Goal: Task Accomplishment & Management: Use online tool/utility

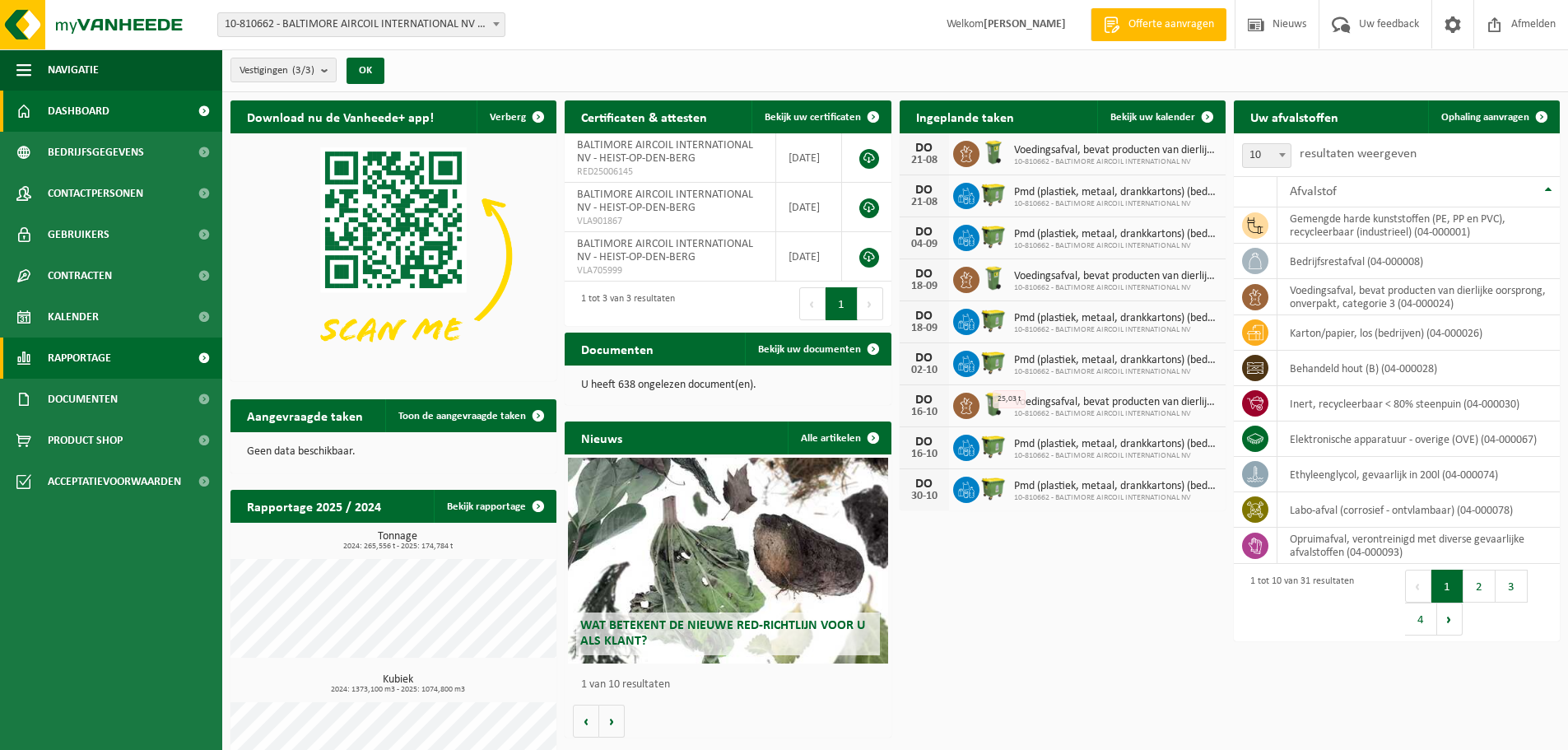
click at [89, 357] on span "Rapportage" at bounding box center [79, 358] width 63 height 41
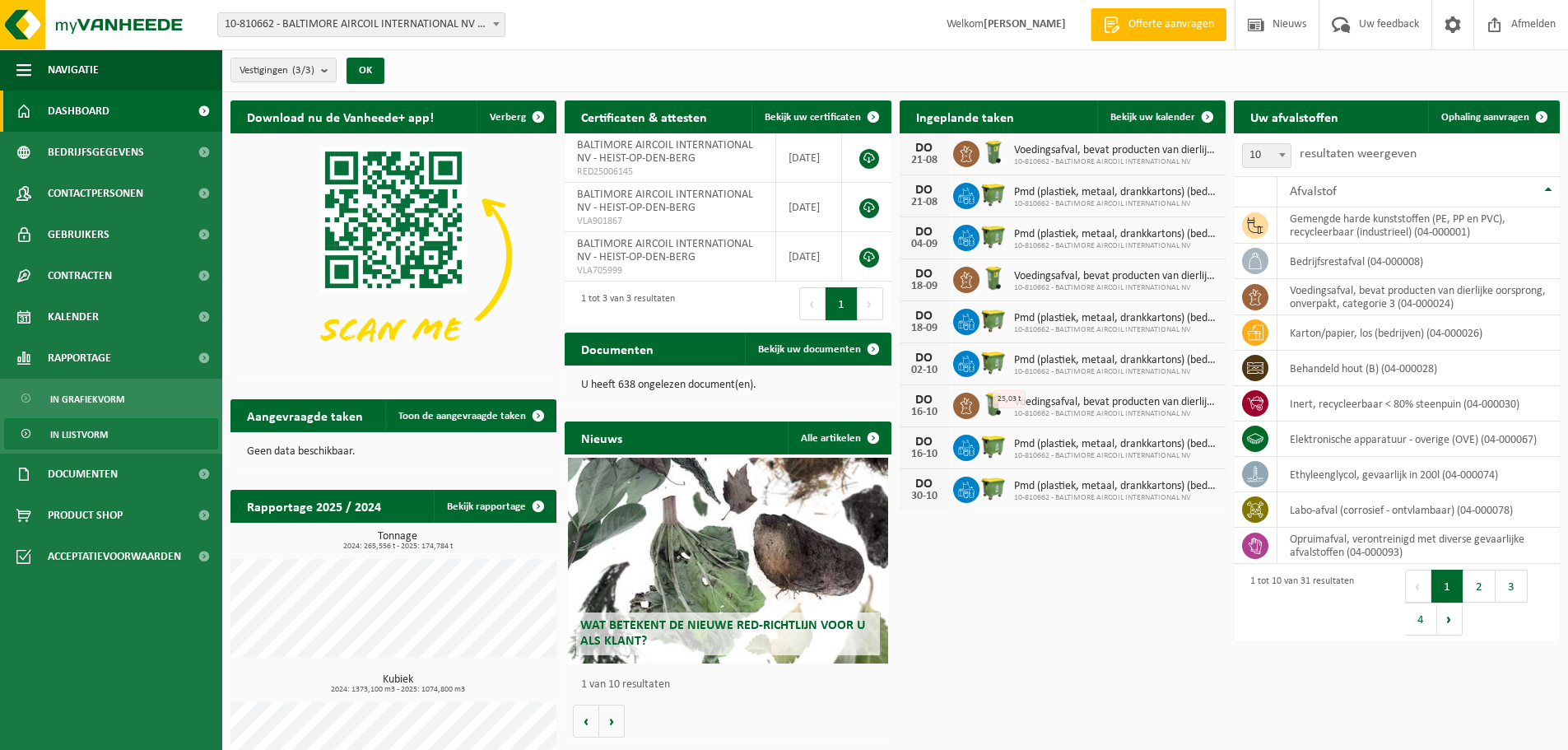
click at [87, 434] on span "In lijstvorm" at bounding box center [79, 434] width 57 height 31
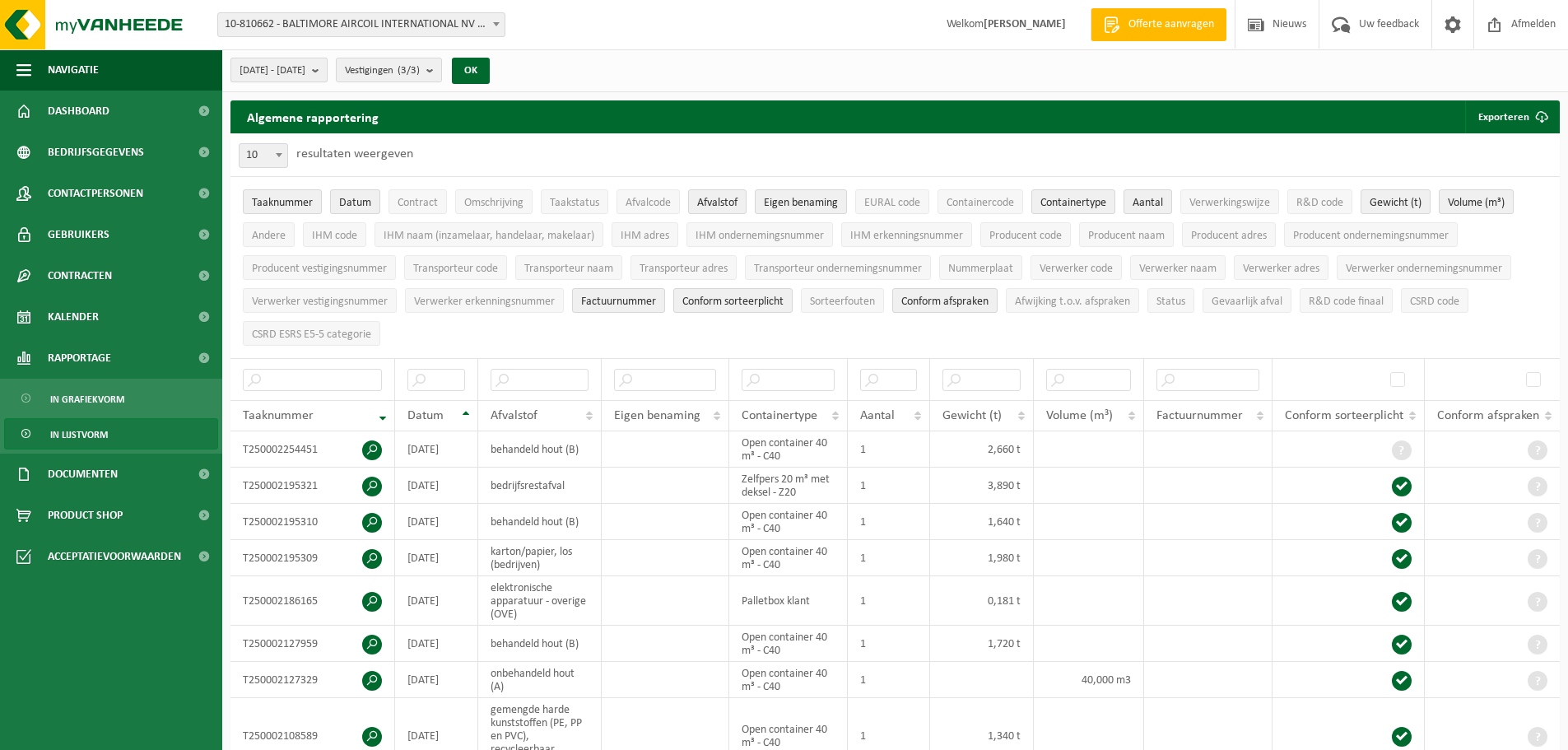
click at [327, 73] on b "submit" at bounding box center [320, 70] width 15 height 23
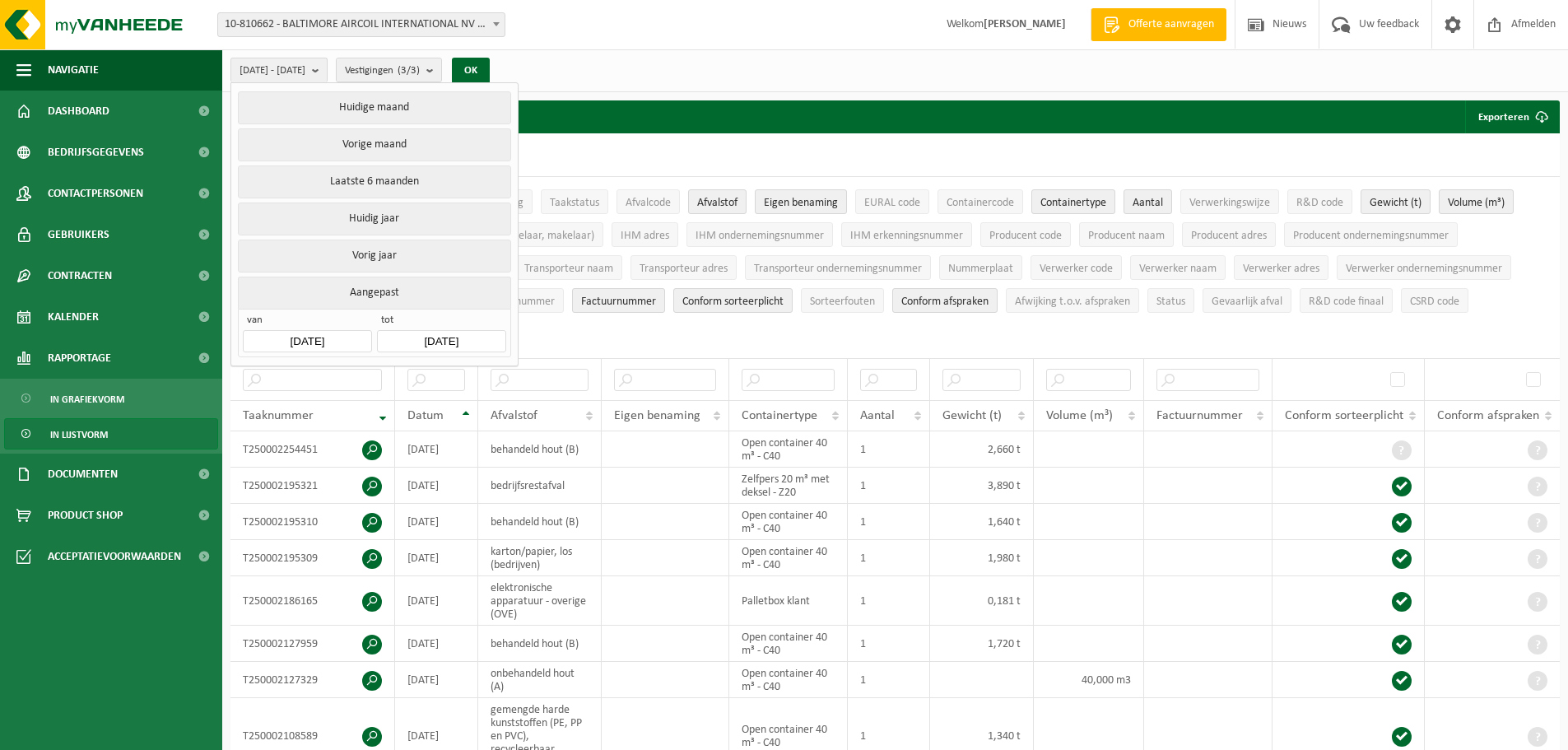
drag, startPoint x: 371, startPoint y: 295, endPoint x: 360, endPoint y: 339, distance: 45.4
click at [360, 339] on li "Aangepast van 2025-03-01 tot 2025-08-14" at bounding box center [375, 317] width 279 height 81
click at [352, 334] on input "2025-03-01" at bounding box center [307, 341] width 129 height 22
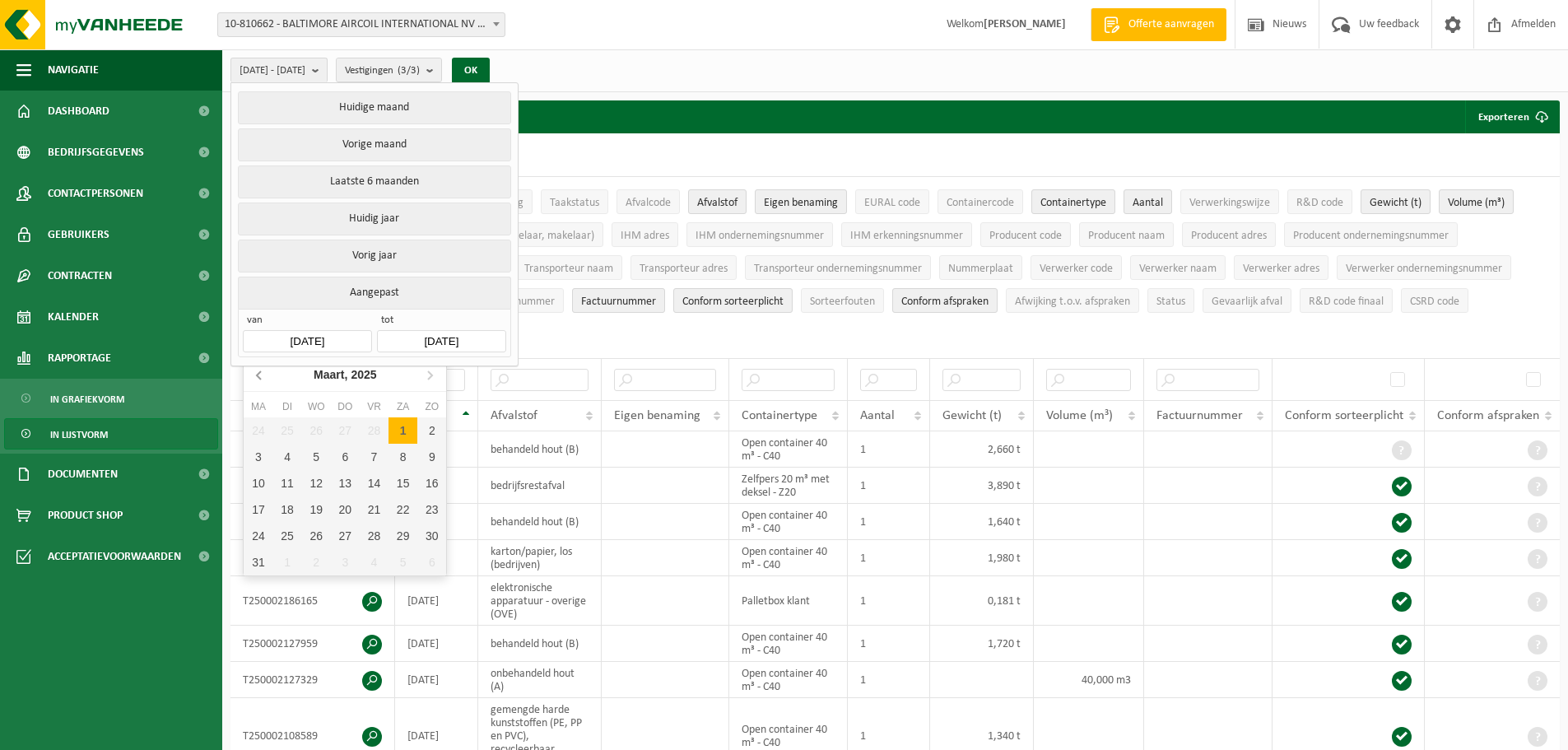
click at [262, 374] on icon at bounding box center [260, 375] width 27 height 27
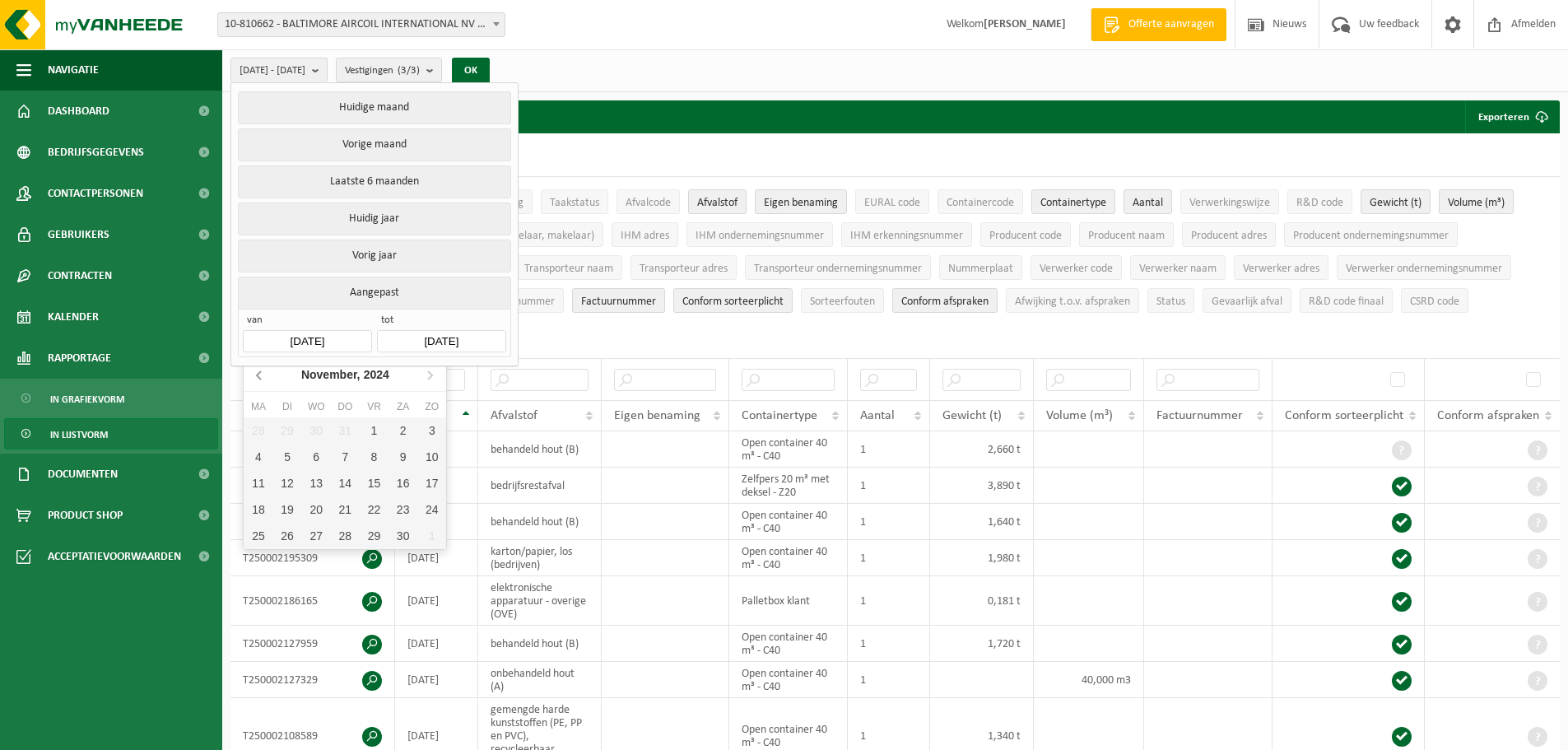
click at [262, 374] on icon at bounding box center [260, 375] width 27 height 27
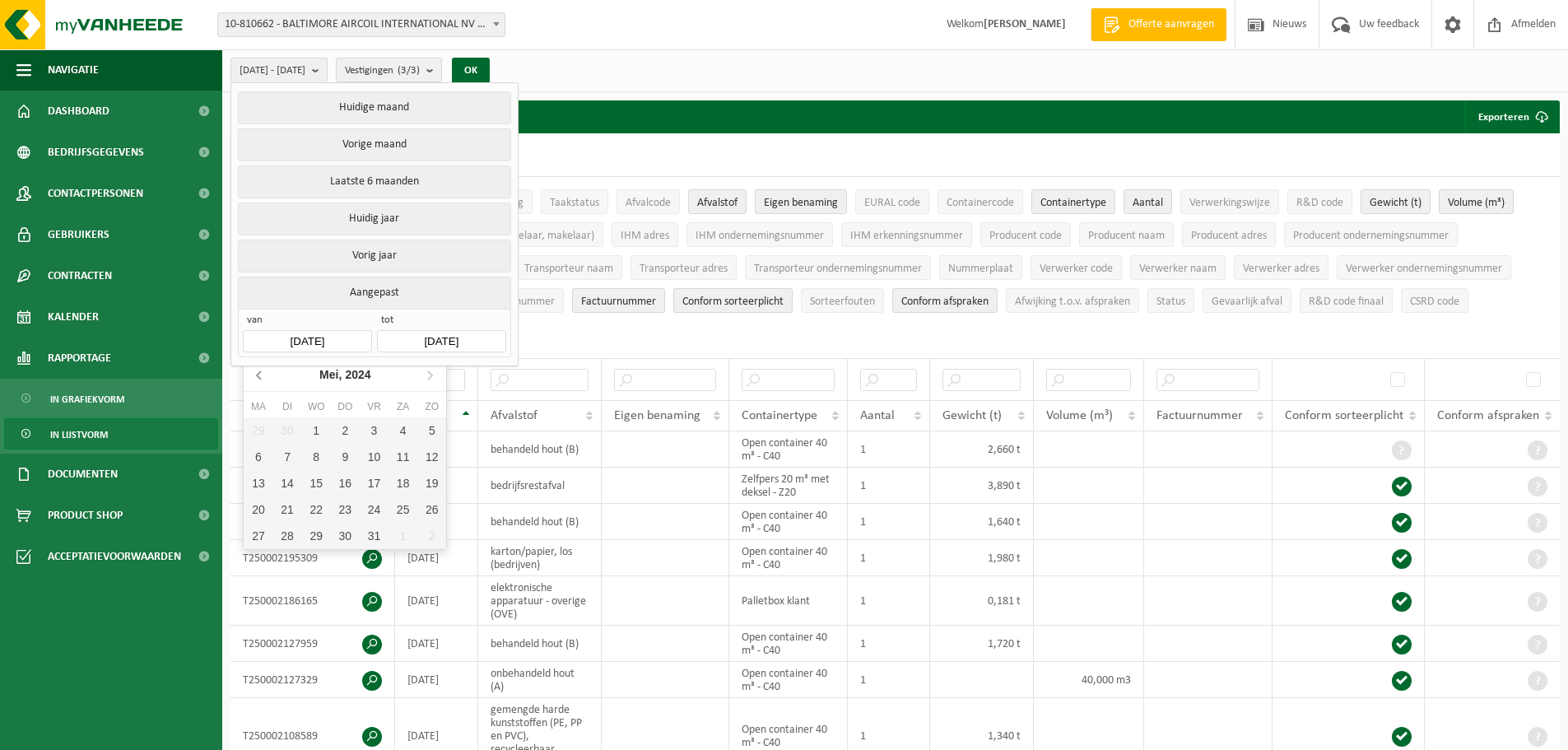
click at [262, 374] on icon at bounding box center [260, 375] width 27 height 27
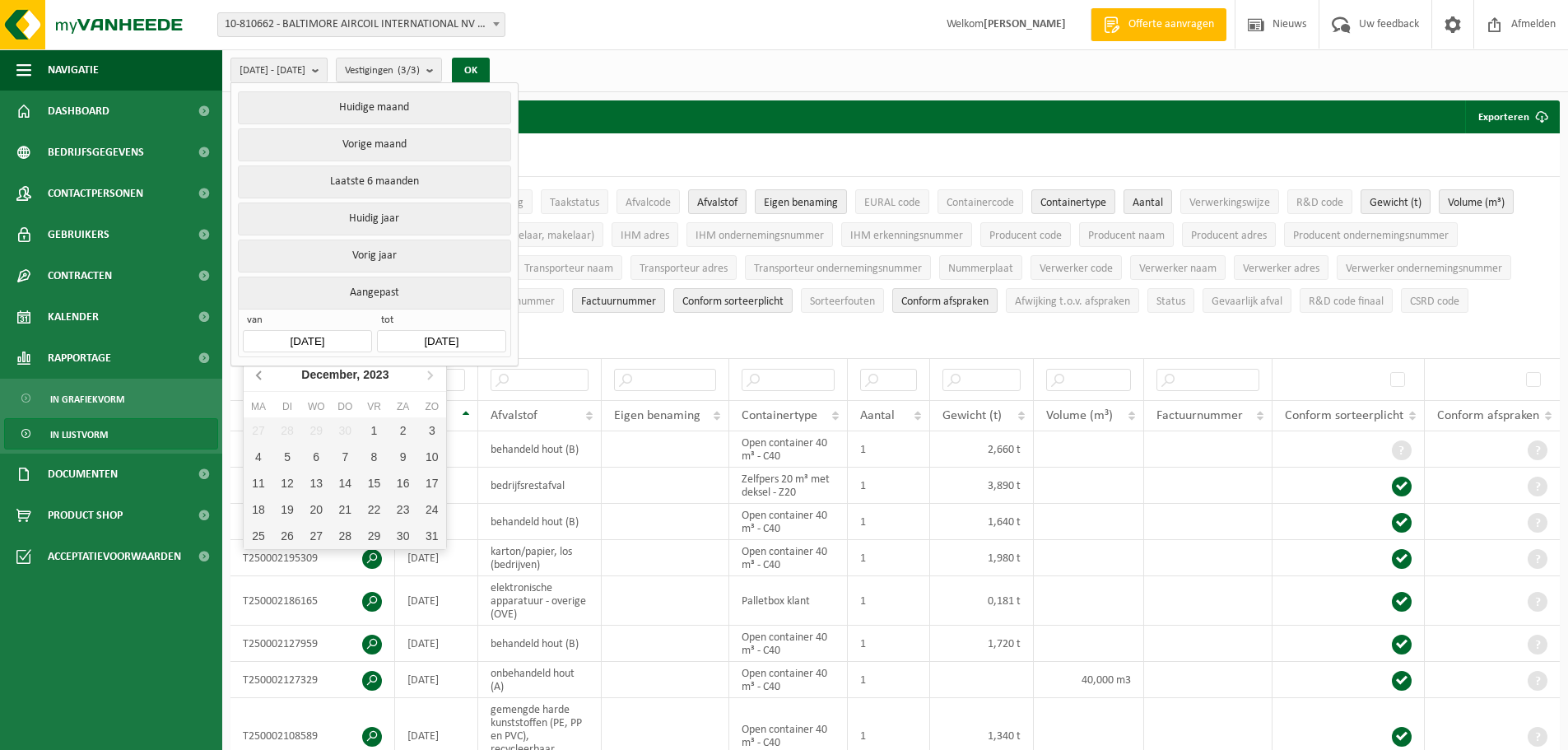
click at [262, 374] on icon at bounding box center [260, 375] width 27 height 27
click at [437, 430] on div "1" at bounding box center [432, 431] width 29 height 27
type input "2023-10-01"
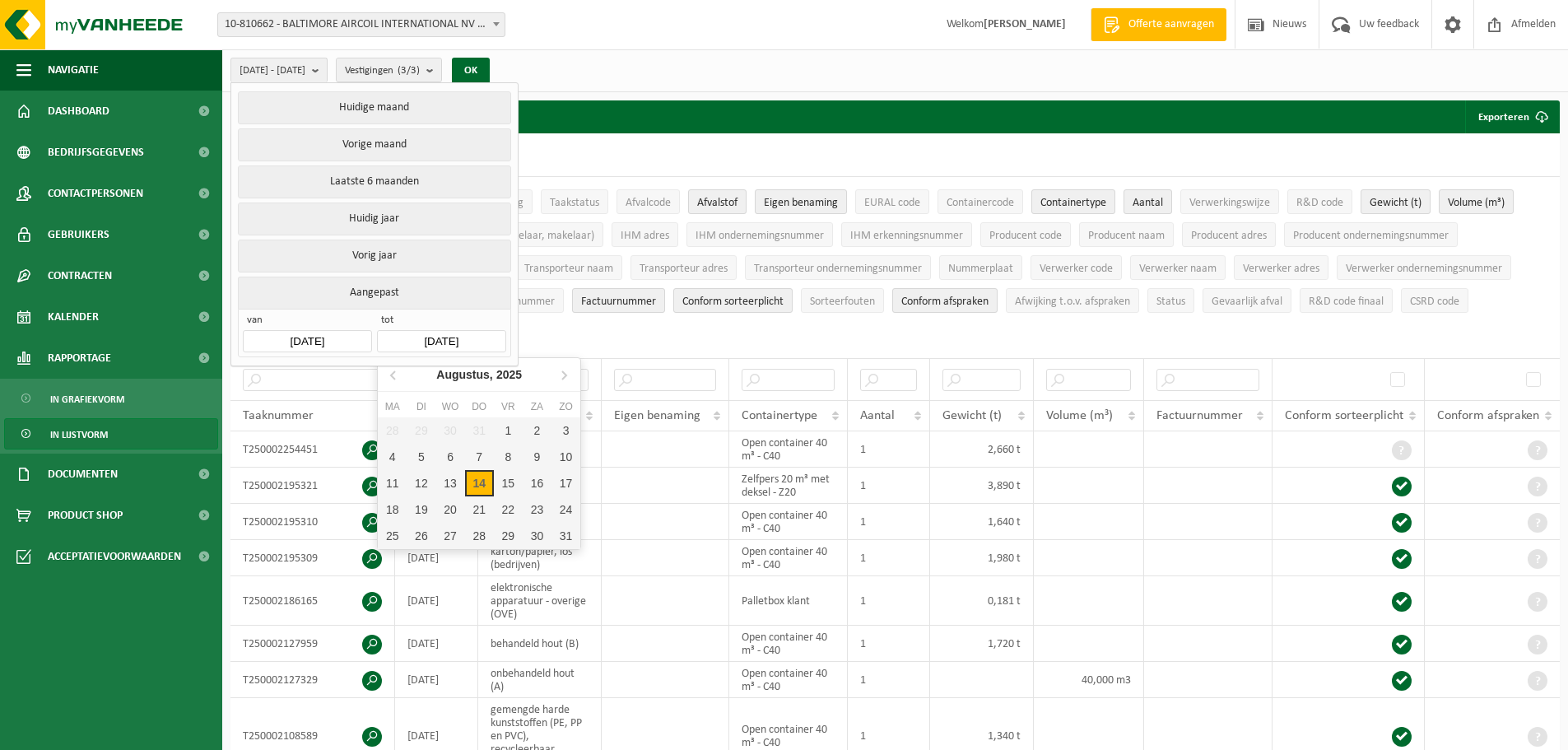
click at [477, 335] on input "2025-08-14" at bounding box center [441, 341] width 129 height 22
click at [394, 380] on icon at bounding box center [395, 375] width 27 height 27
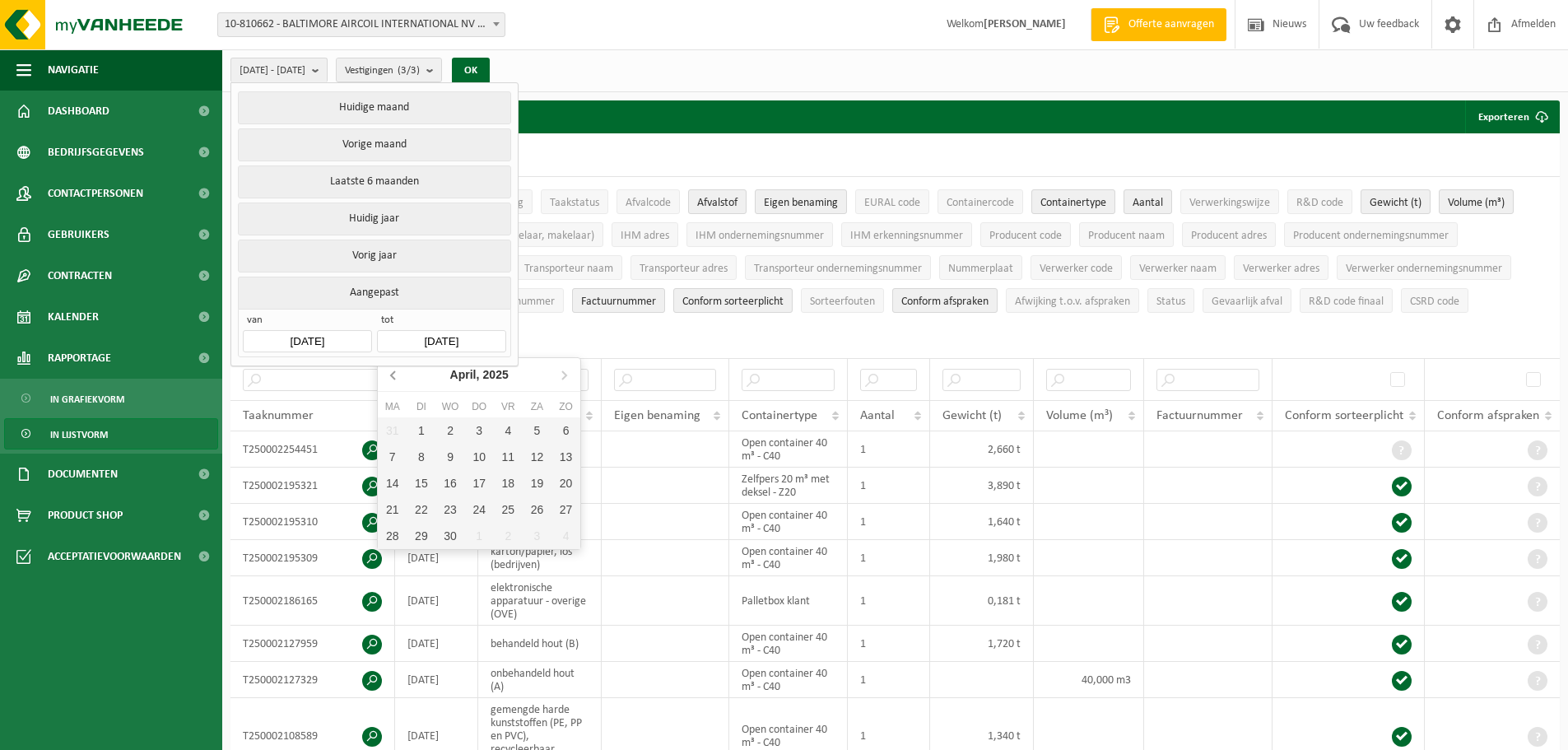
click at [394, 380] on icon at bounding box center [395, 375] width 27 height 27
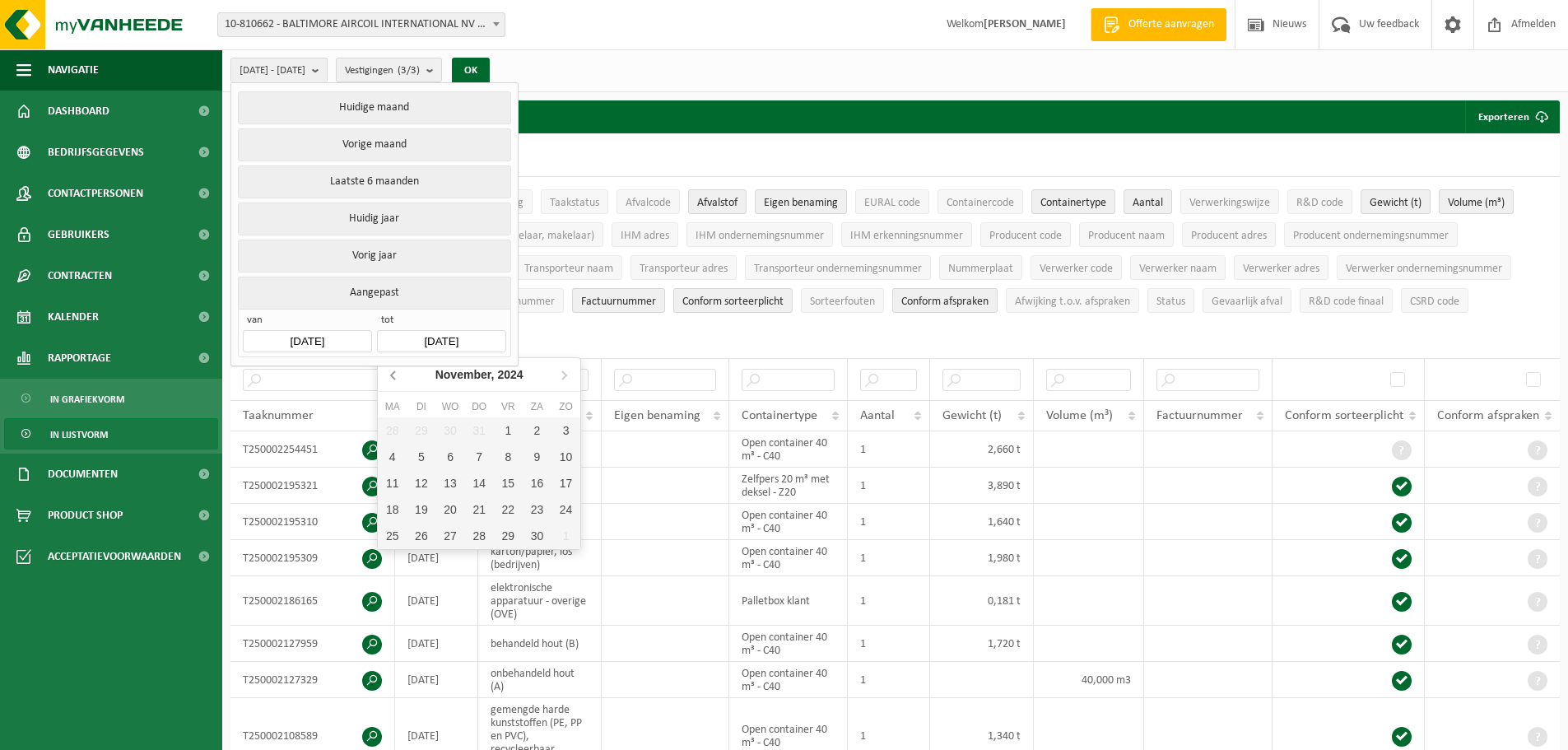
click at [394, 380] on icon at bounding box center [395, 375] width 27 height 27
click at [394, 564] on div "30" at bounding box center [392, 563] width 29 height 27
type input "2024-09-30"
type input "2023-10-01"
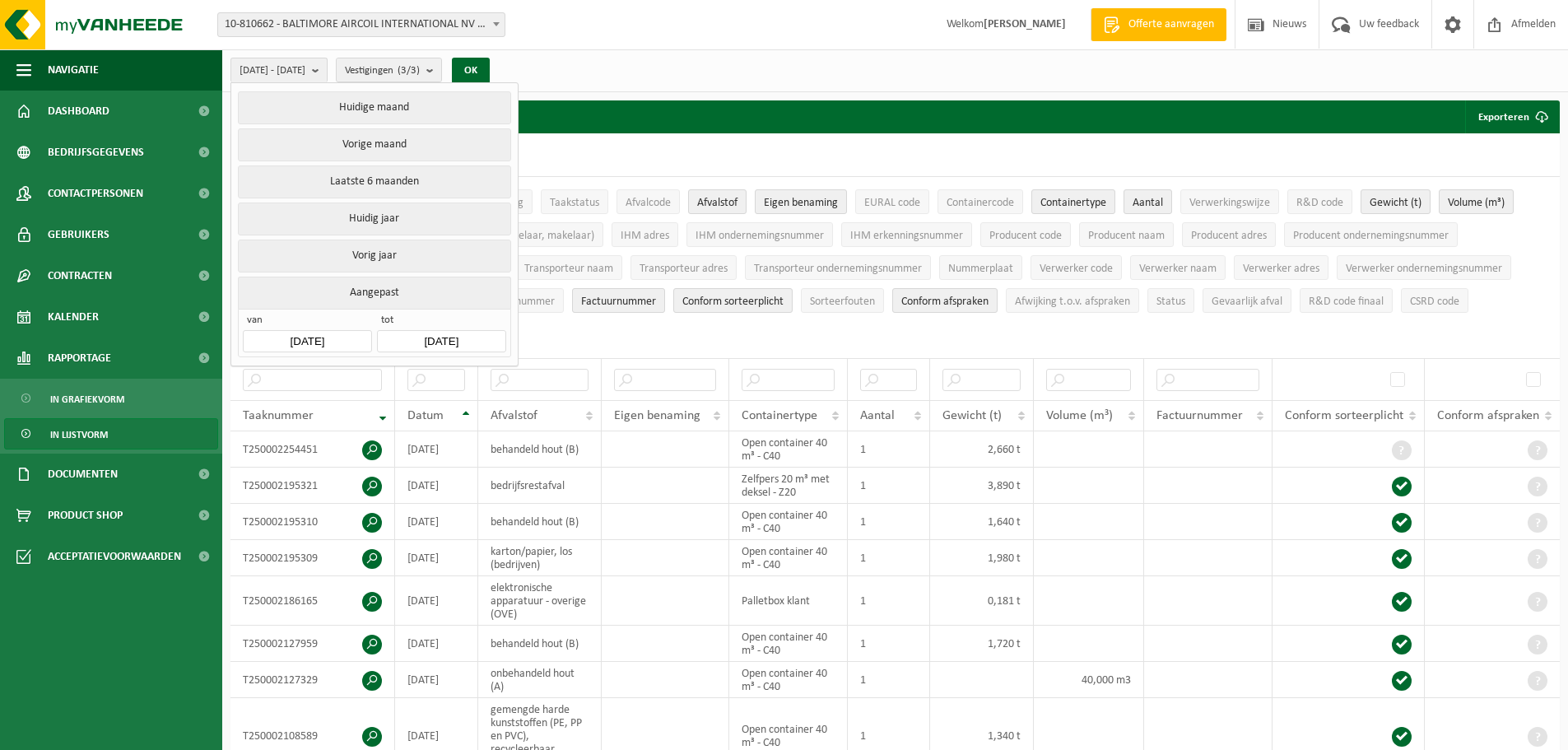
click at [384, 288] on button "Aangepast" at bounding box center [374, 293] width 273 height 32
click at [490, 71] on button "OK" at bounding box center [471, 71] width 38 height 27
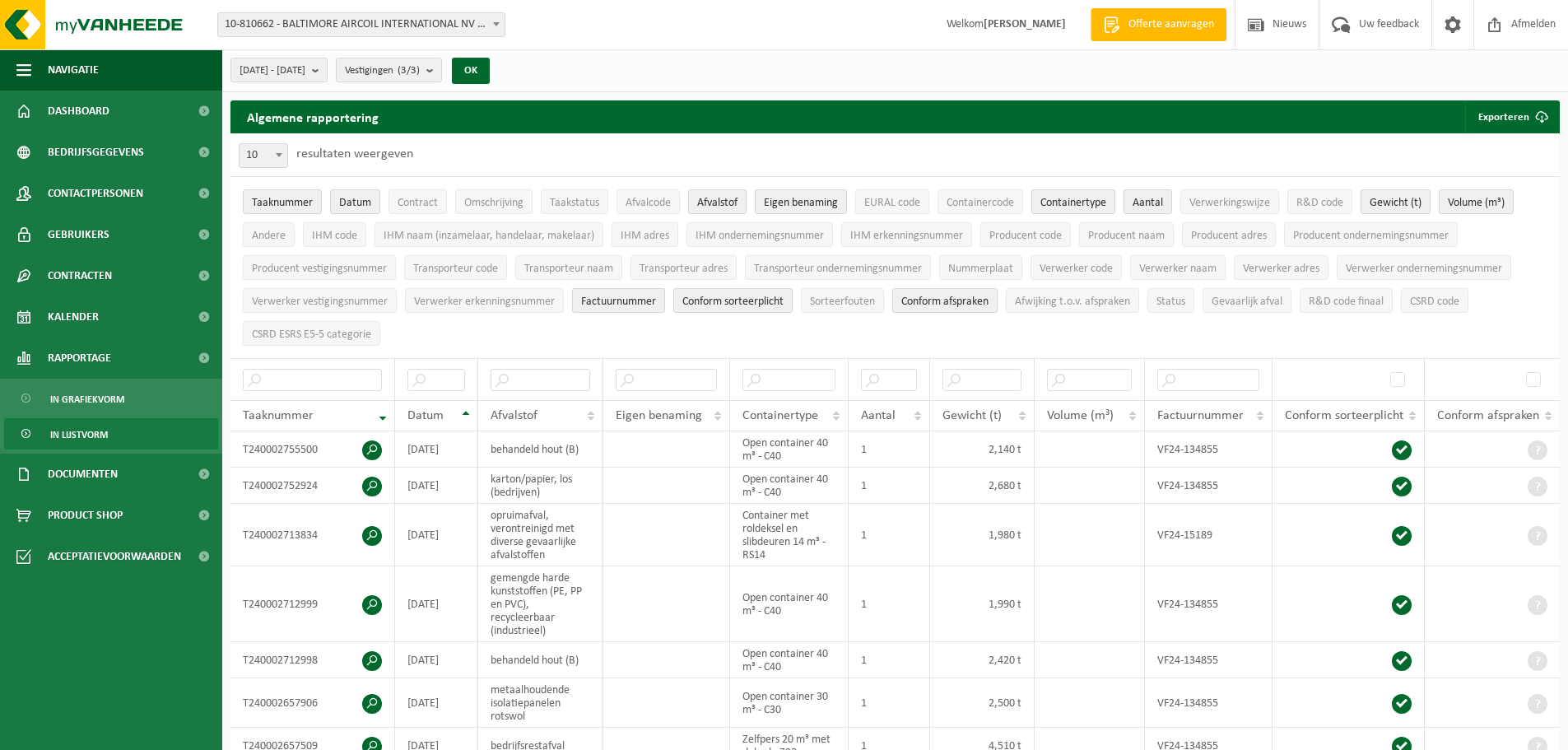
click at [614, 302] on span "Factuurnummer" at bounding box center [618, 302] width 75 height 12
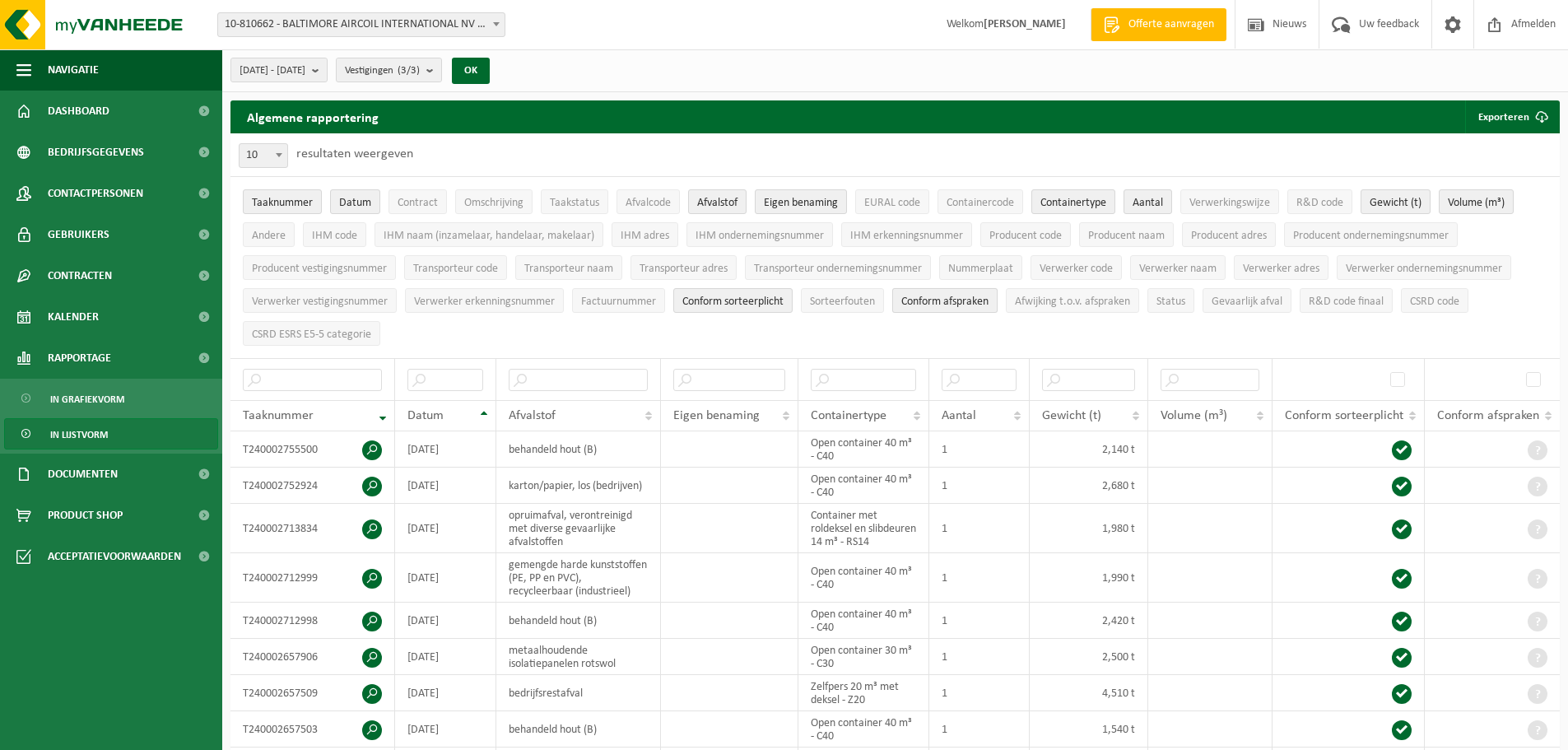
click at [923, 301] on span "Conform afspraken" at bounding box center [945, 302] width 88 height 12
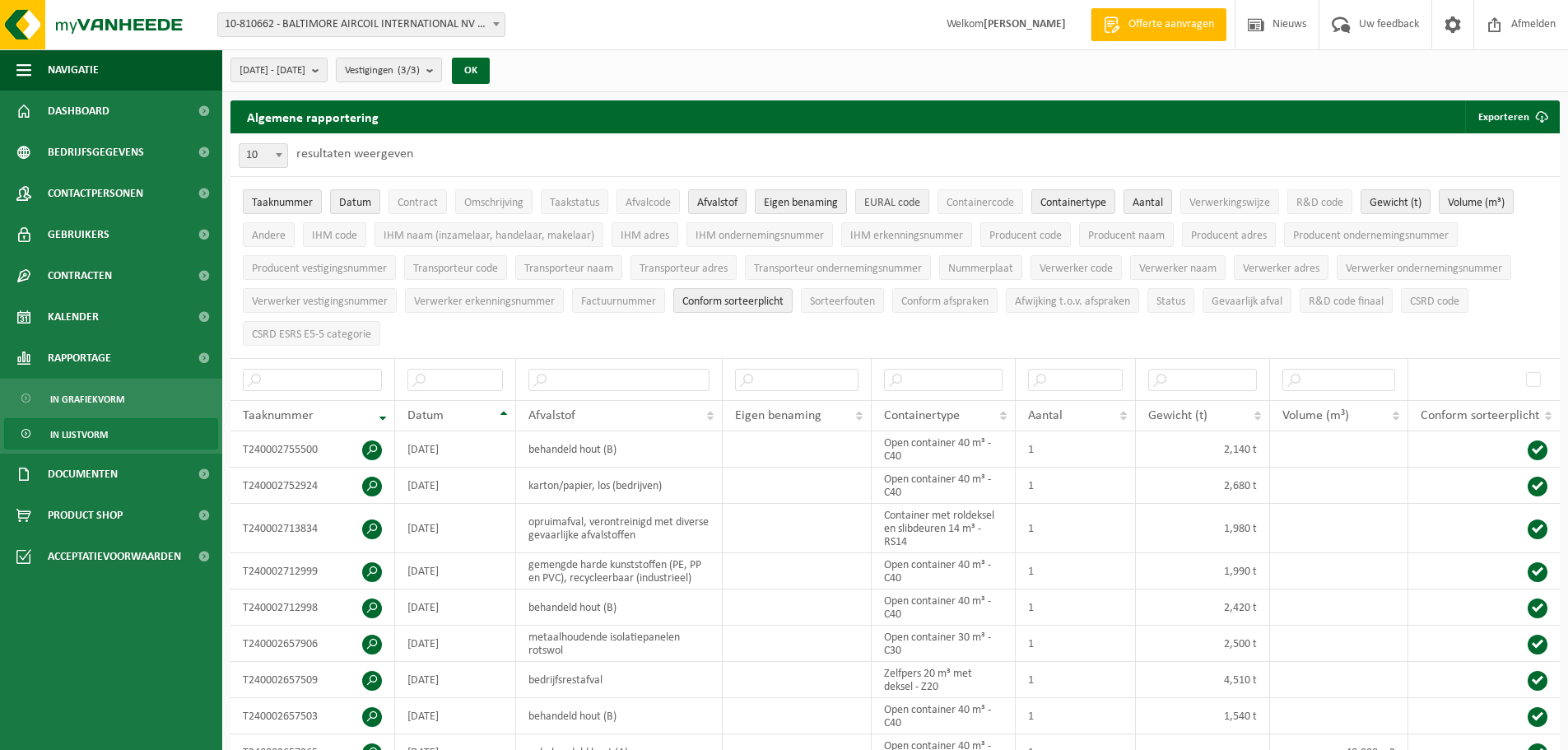
click at [906, 206] on span "EURAL code" at bounding box center [892, 202] width 56 height 12
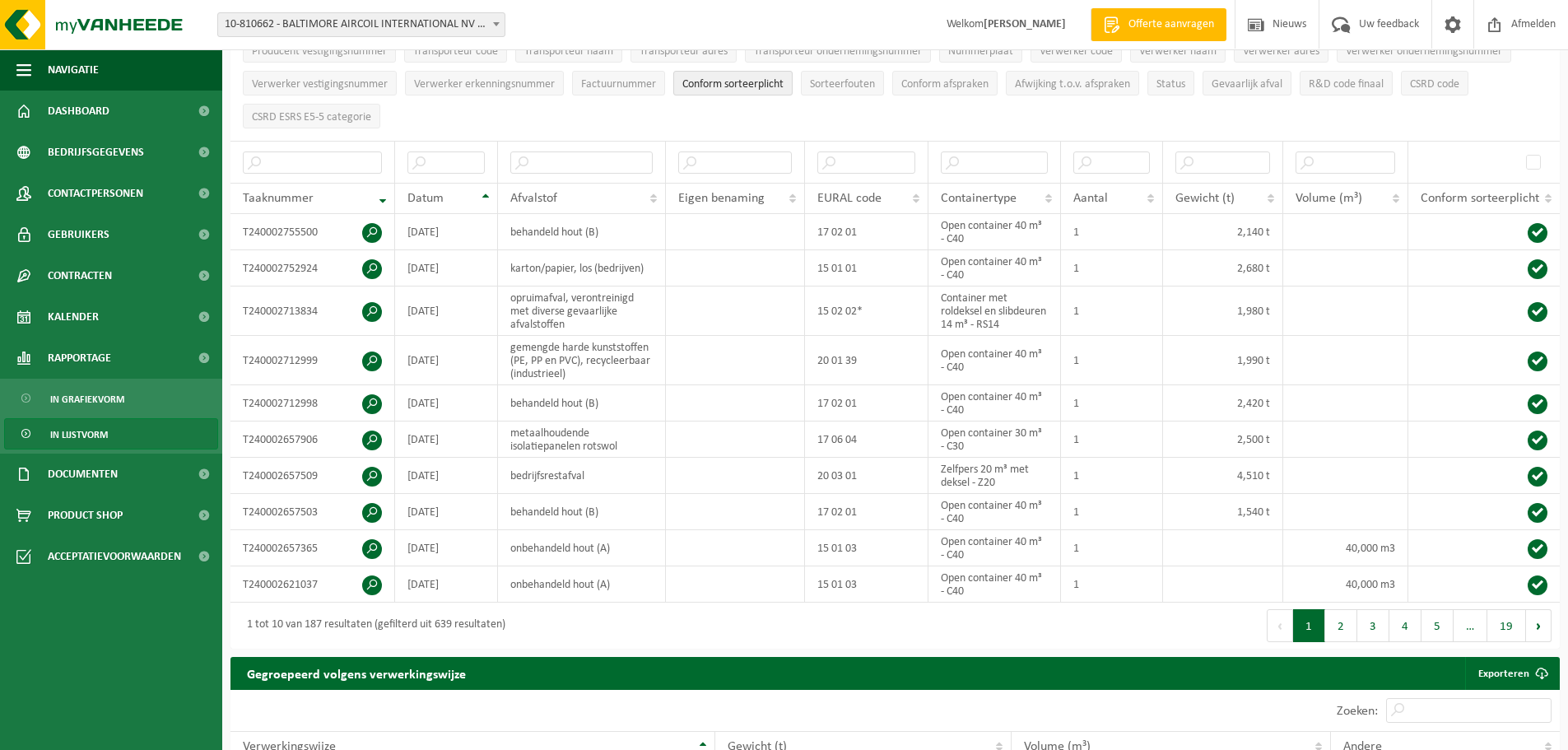
scroll to position [247, 0]
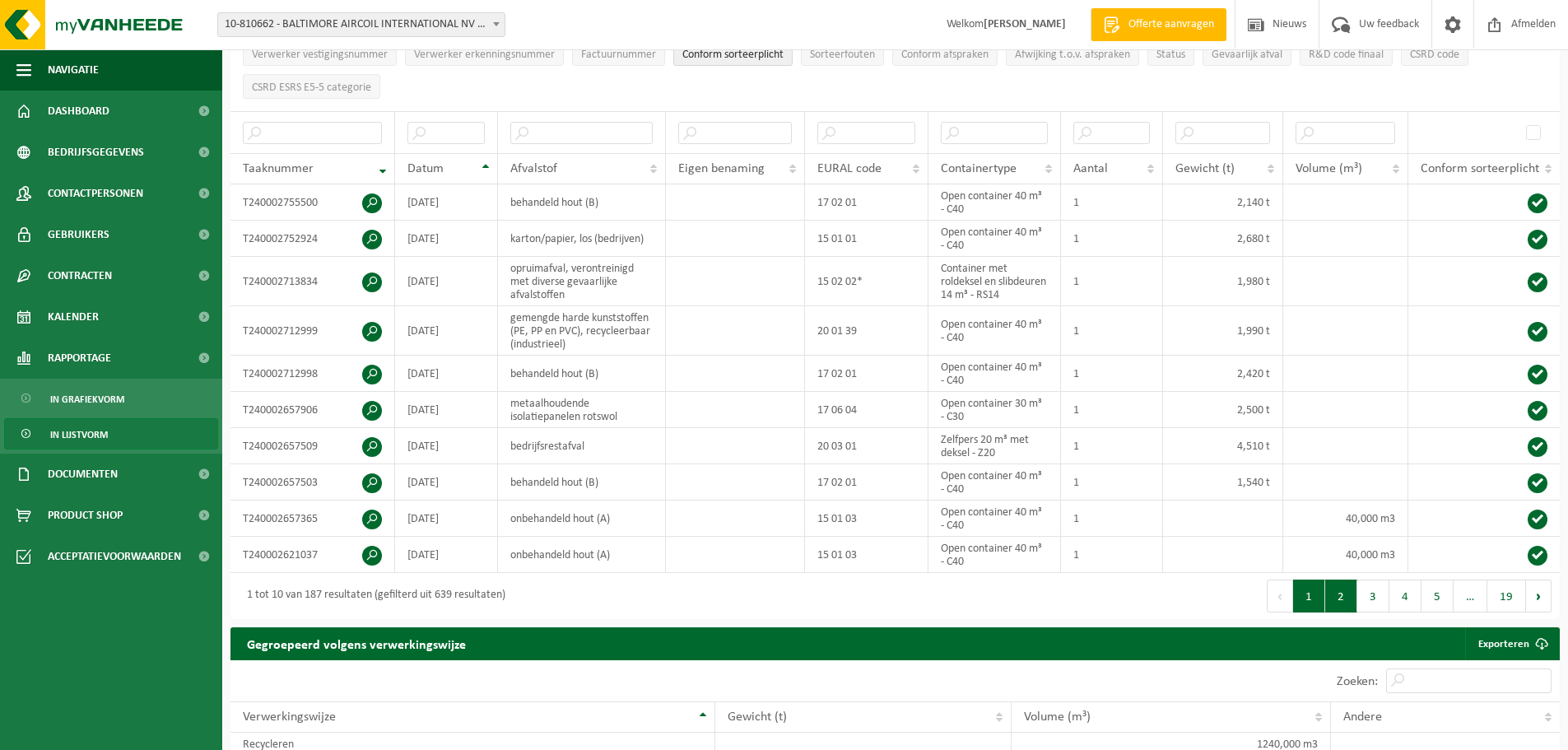
click at [1347, 600] on button "2" at bounding box center [1342, 596] width 32 height 33
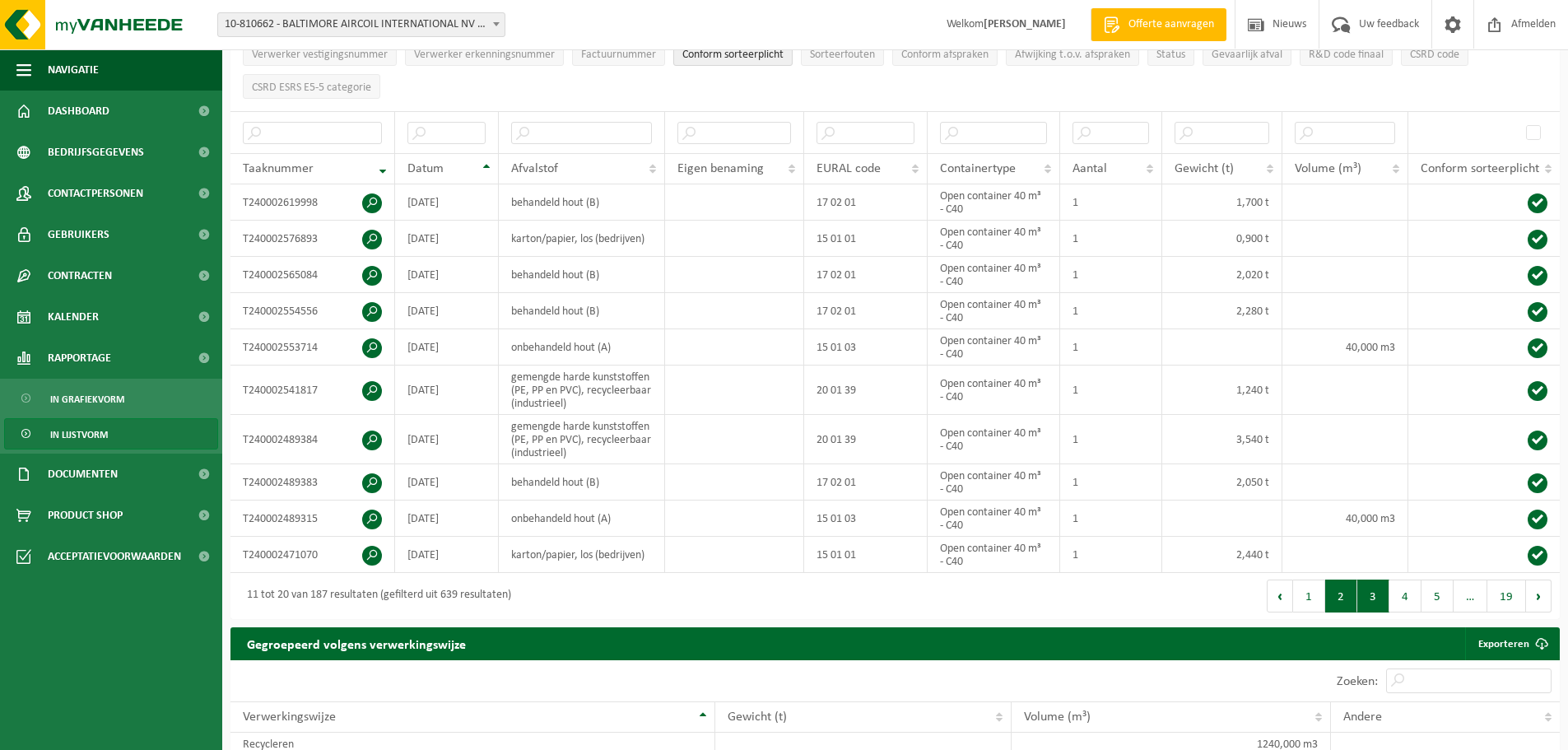
click at [1372, 601] on button "3" at bounding box center [1373, 596] width 32 height 33
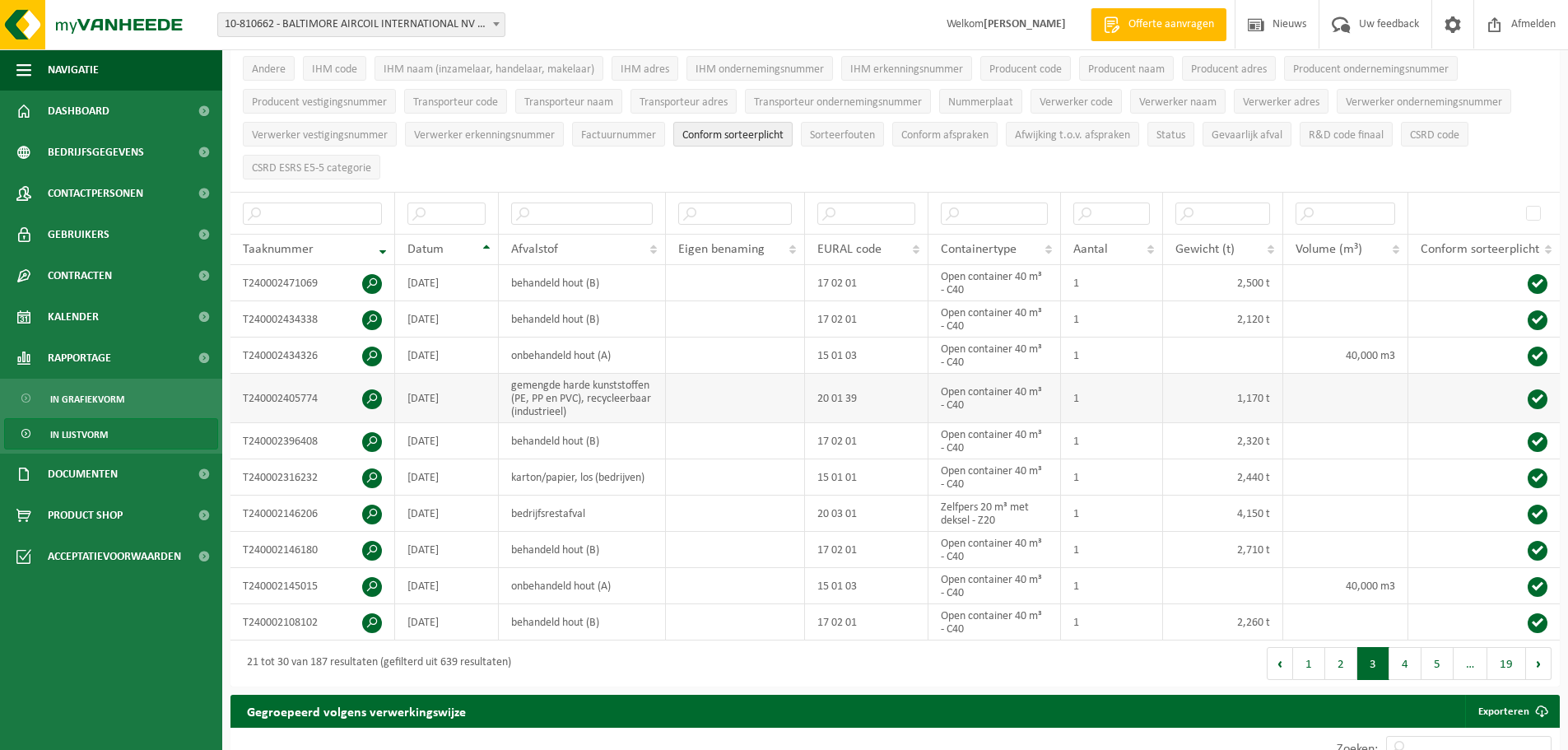
scroll to position [0, 0]
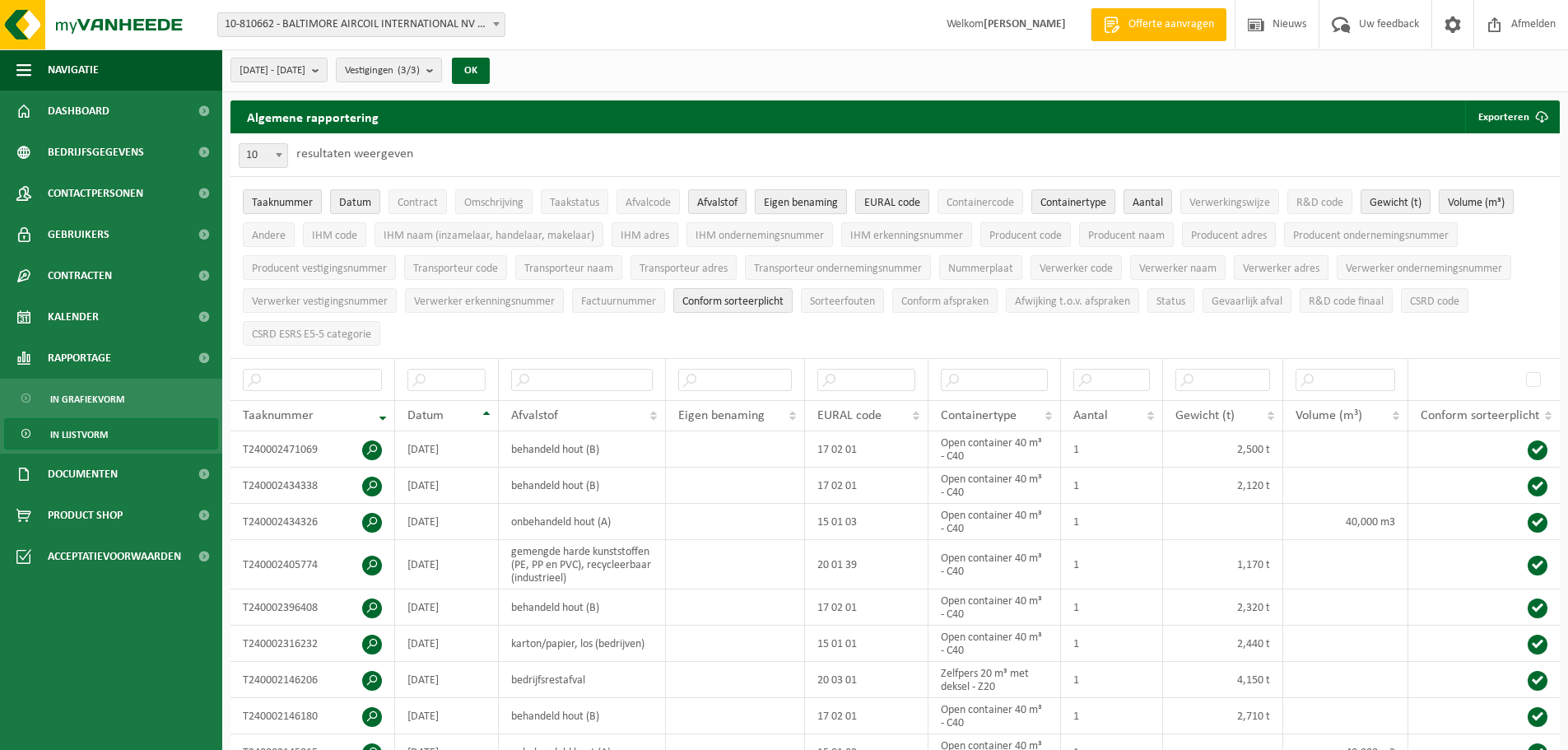
click at [794, 207] on span "Eigen benaming" at bounding box center [801, 202] width 74 height 12
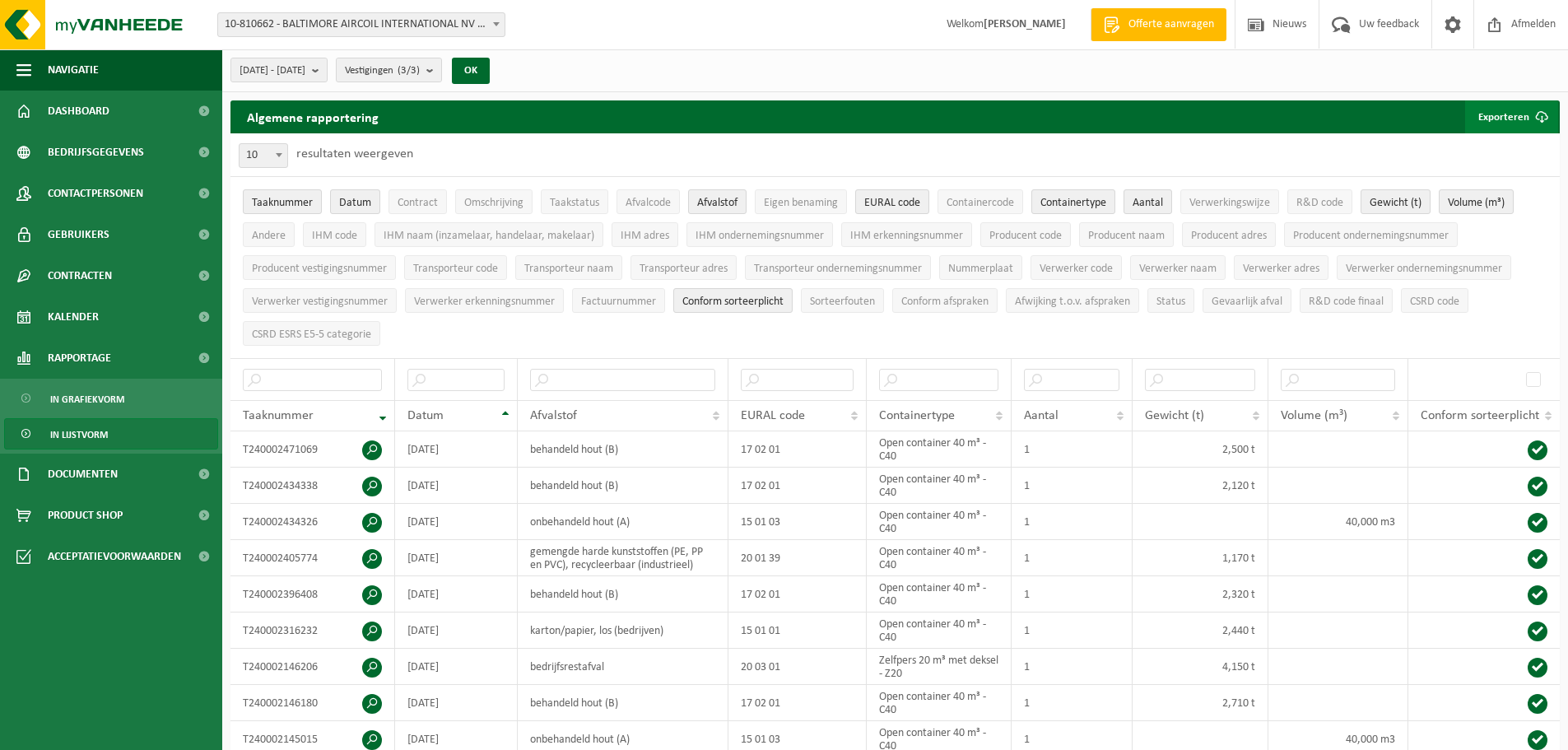
click at [1502, 118] on button "Exporteren" at bounding box center [1513, 116] width 93 height 33
click at [1496, 150] on link "Enkel mijn selectie" at bounding box center [1483, 150] width 149 height 33
